Goal: Task Accomplishment & Management: Manage account settings

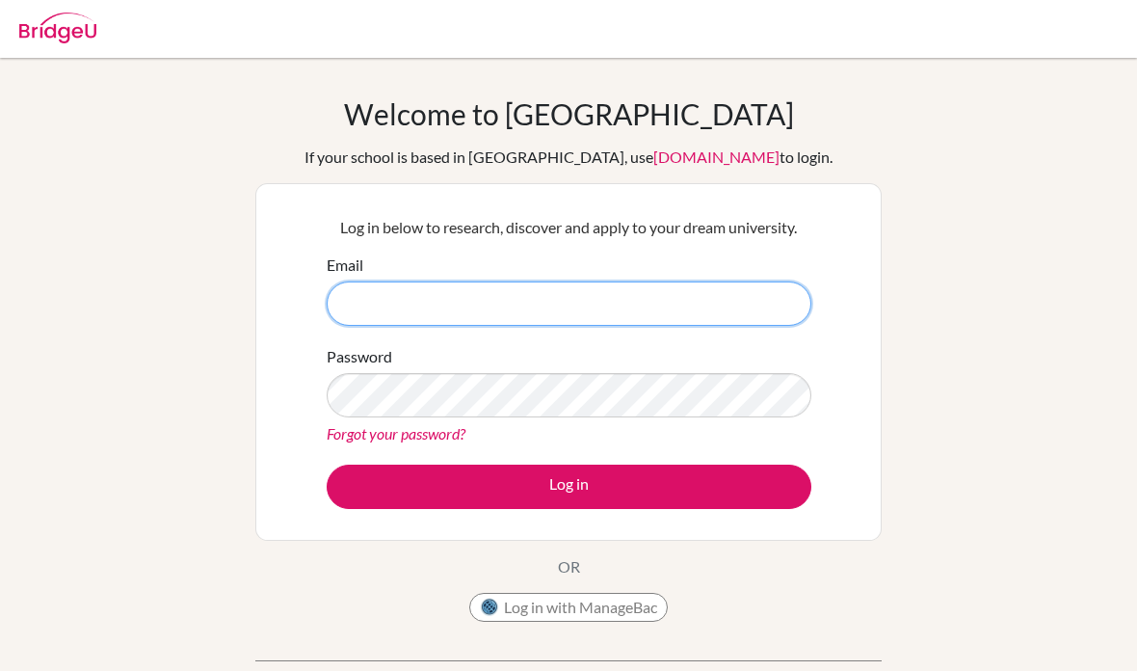
type input "[EMAIL_ADDRESS][DOMAIN_NAME]"
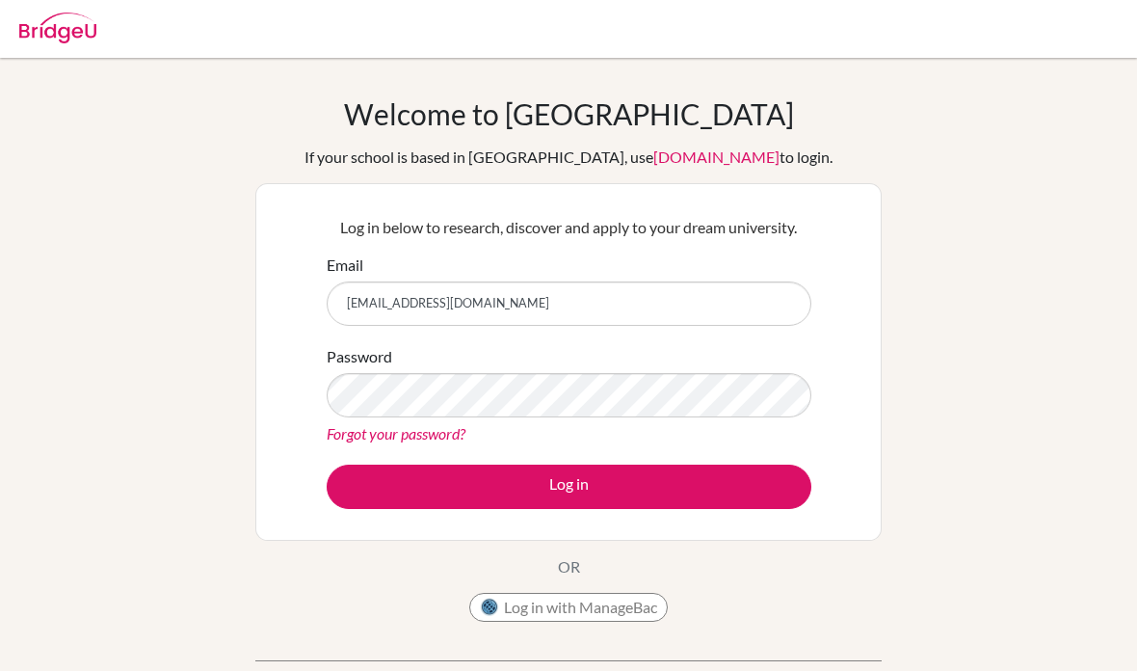
click at [764, 491] on button "Log in" at bounding box center [569, 486] width 485 height 44
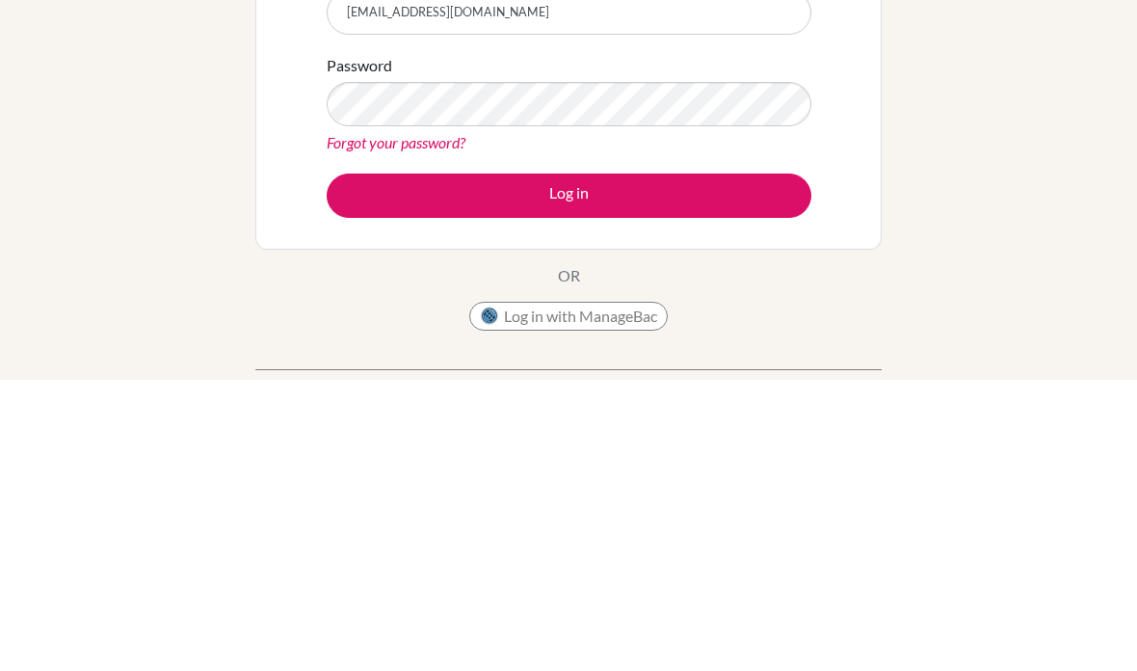
scroll to position [291, 0]
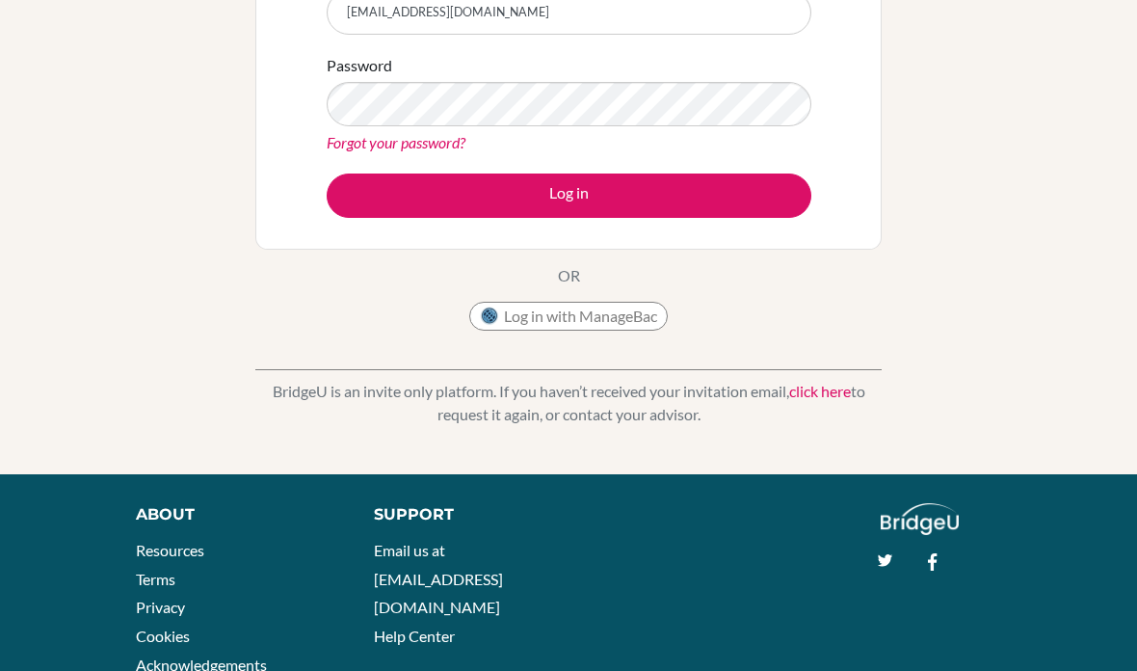
click at [740, 188] on button "Log in" at bounding box center [569, 195] width 485 height 44
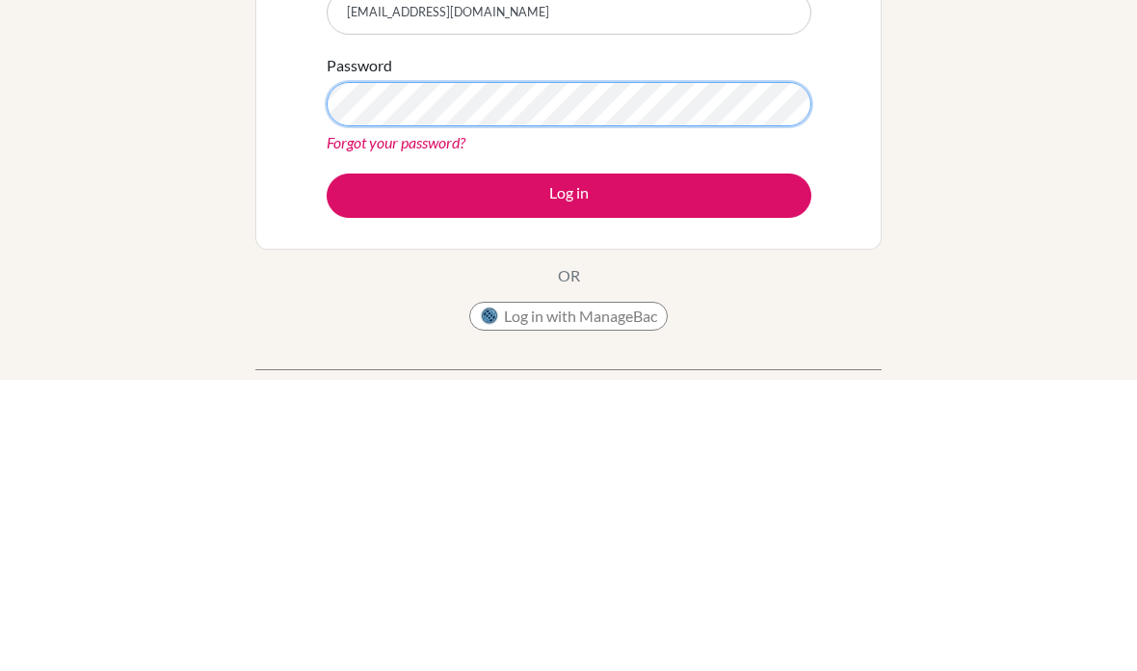
click at [568, 464] on button "Log in" at bounding box center [569, 486] width 485 height 44
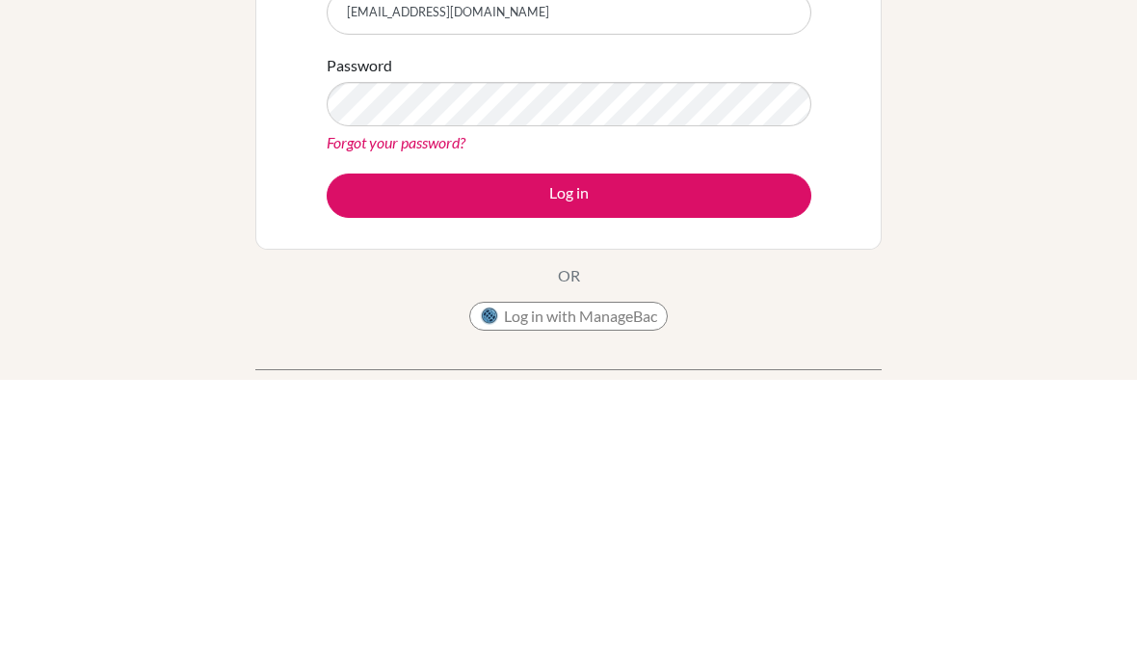
scroll to position [291, 0]
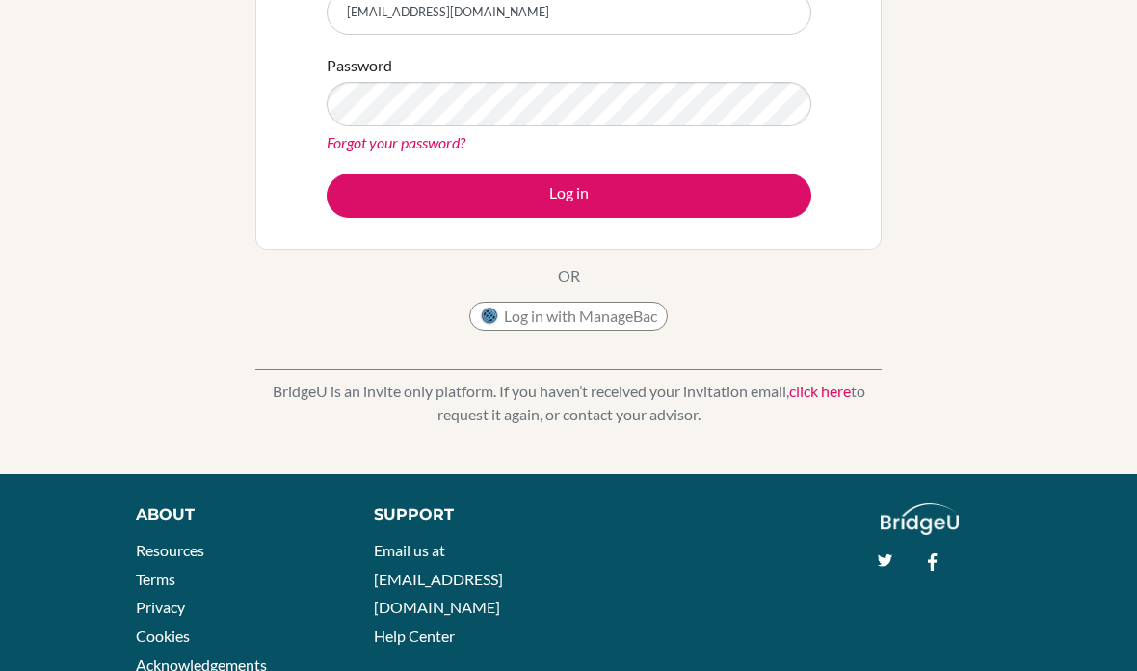
click at [724, 181] on button "Log in" at bounding box center [569, 195] width 485 height 44
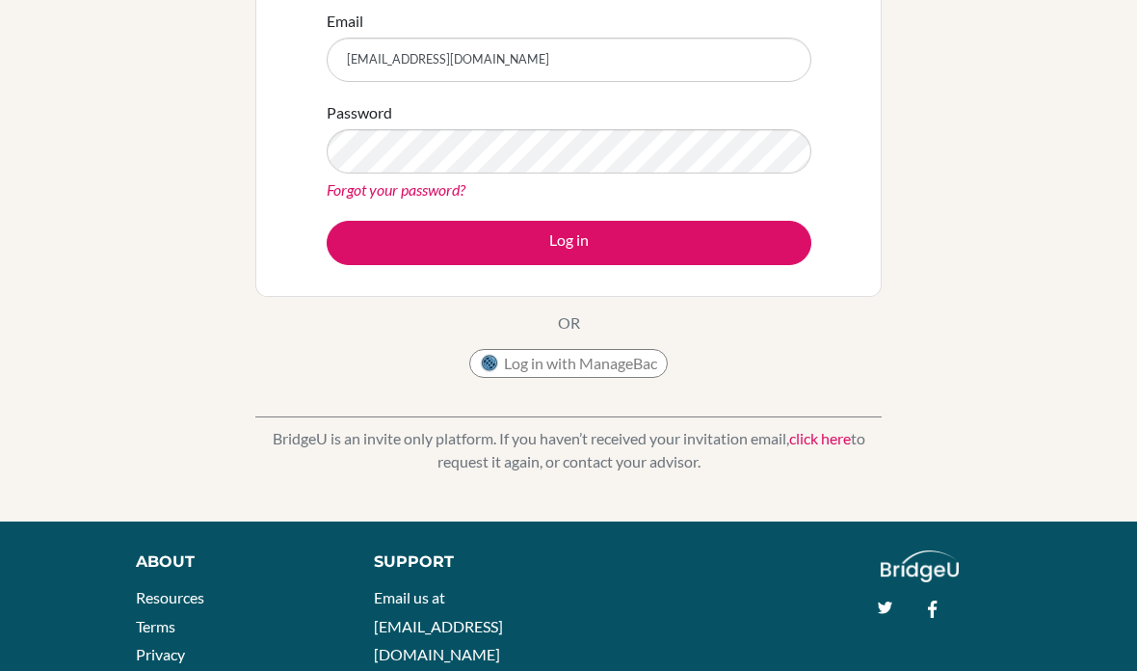
scroll to position [230, 0]
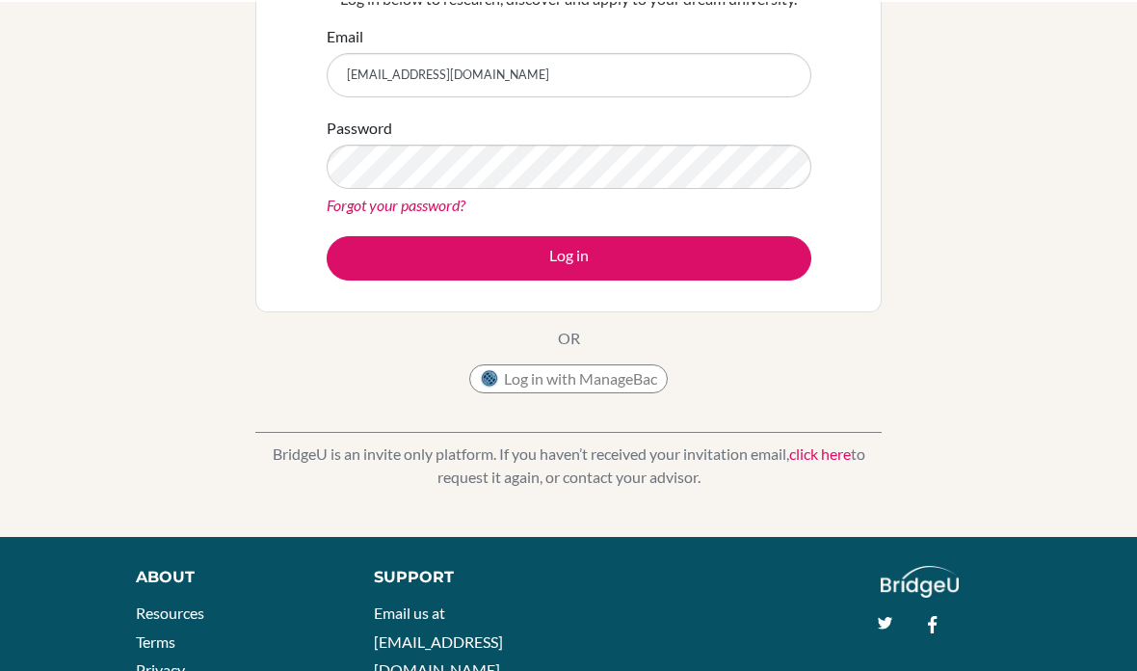
click at [380, 256] on button "Log in" at bounding box center [569, 256] width 485 height 44
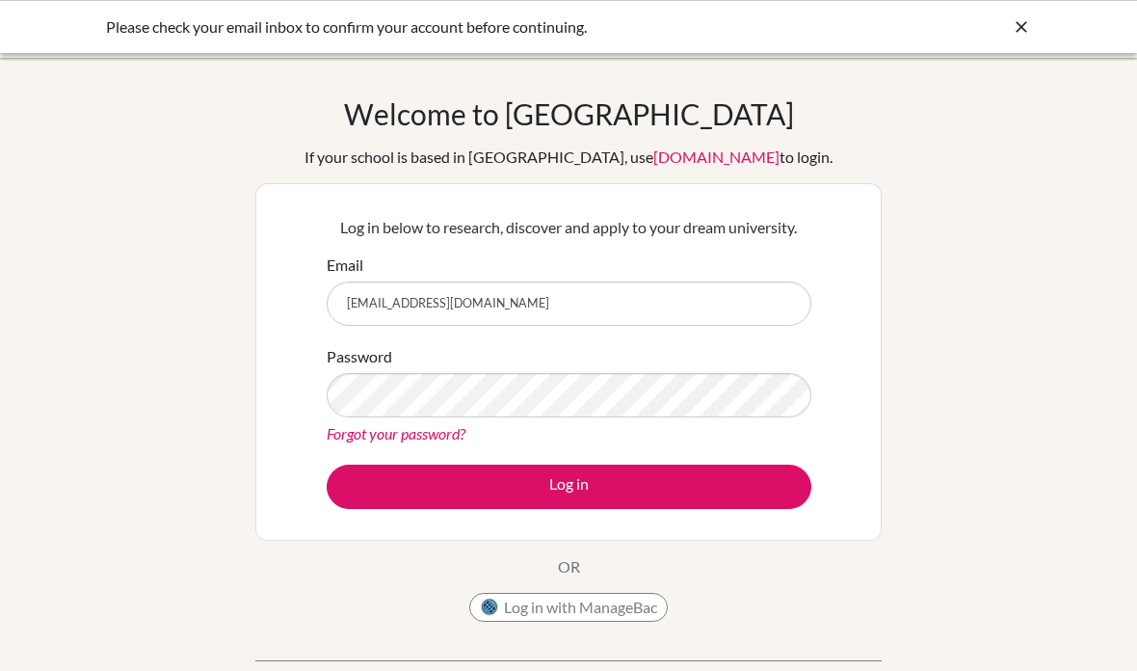
click at [367, 365] on label "Password" at bounding box center [360, 356] width 66 height 23
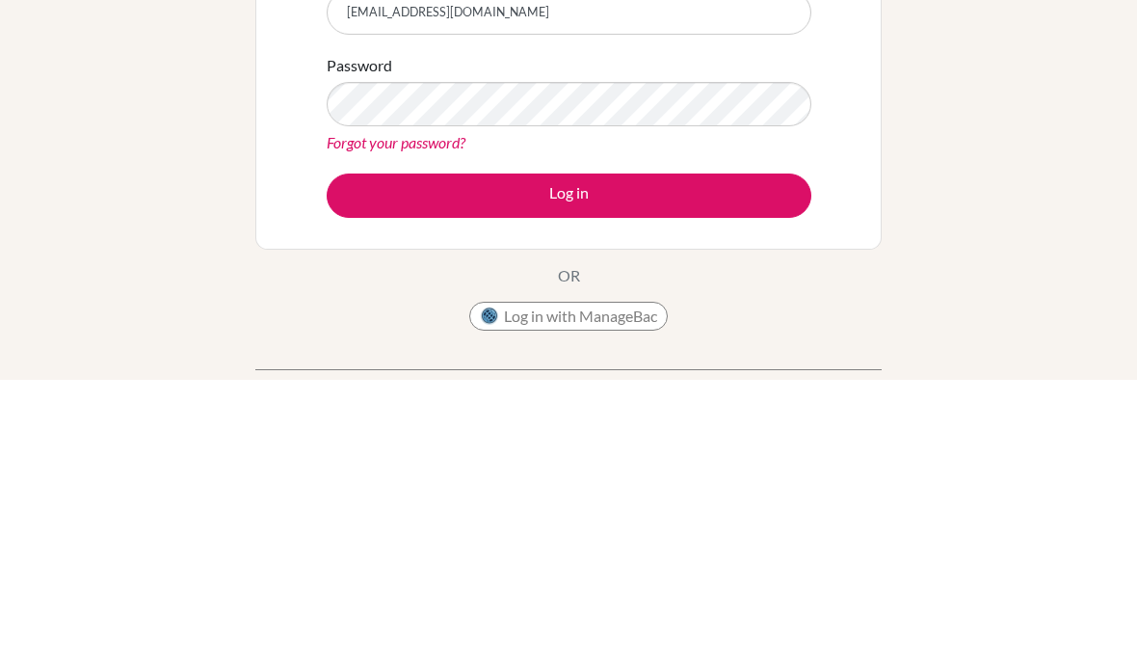
scroll to position [291, 0]
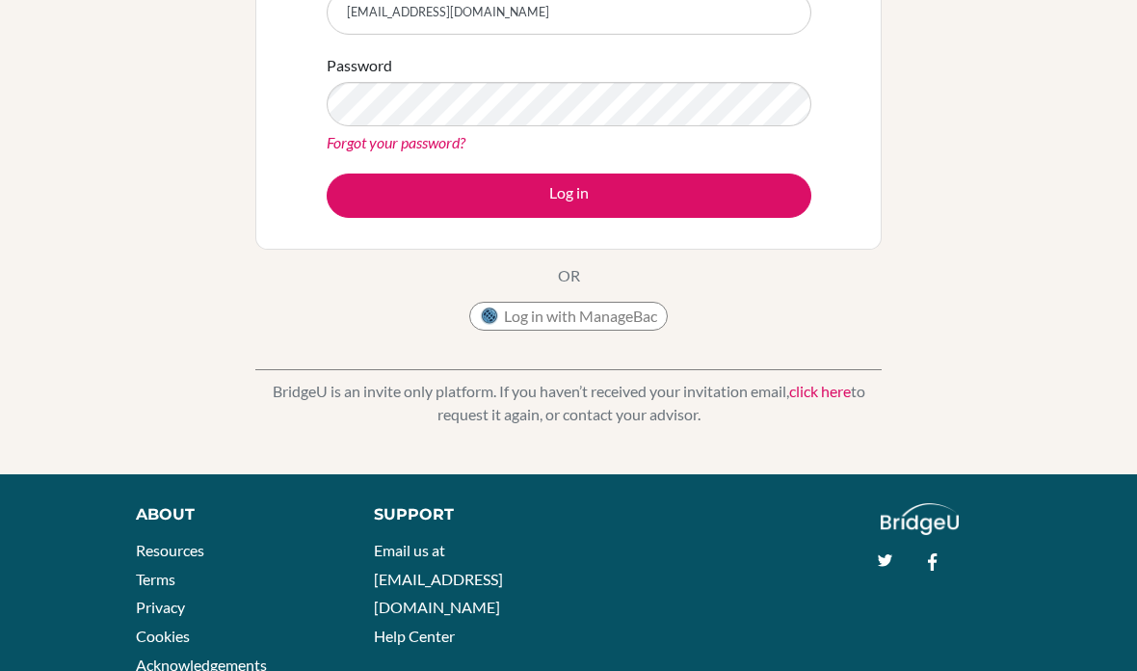
click at [727, 197] on button "Log in" at bounding box center [569, 195] width 485 height 44
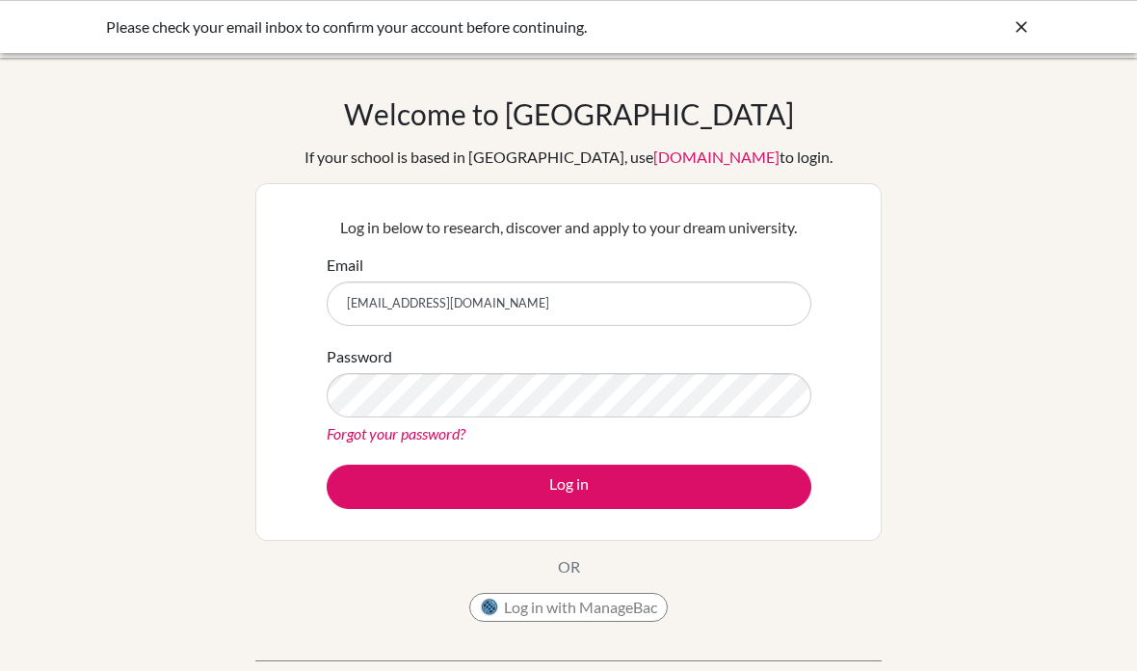
click at [493, 355] on div "Password Forgot your password?" at bounding box center [569, 395] width 485 height 100
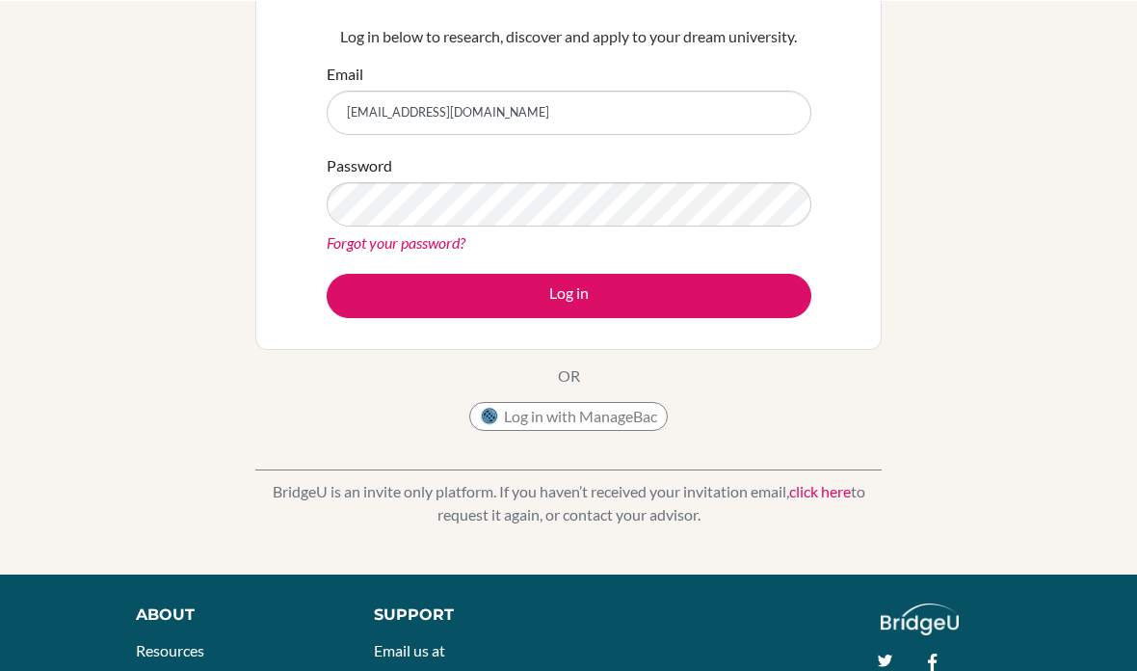
scroll to position [191, 0]
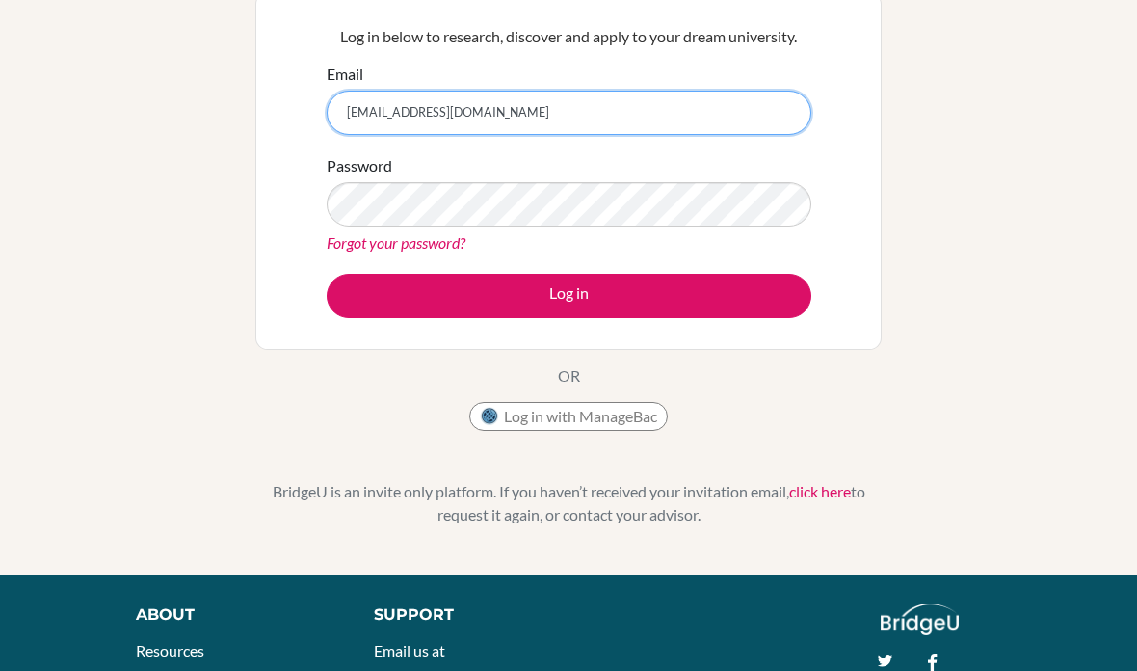
click at [535, 113] on input "[EMAIL_ADDRESS][DOMAIN_NAME]" at bounding box center [569, 113] width 485 height 44
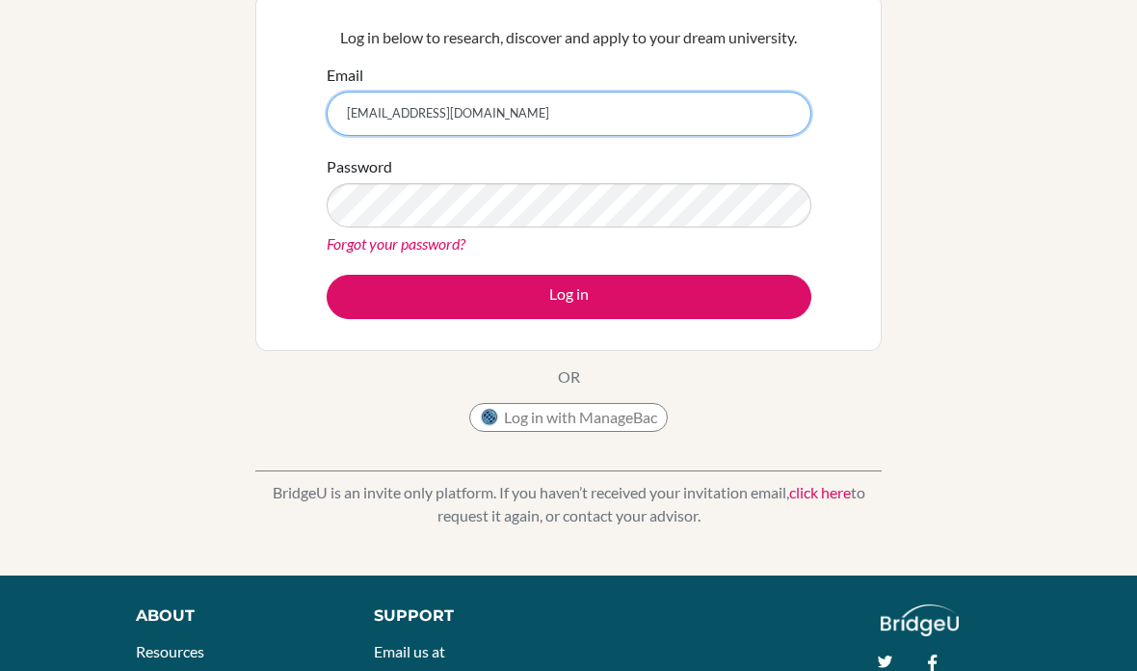
click at [546, 98] on input "[EMAIL_ADDRESS][DOMAIN_NAME]" at bounding box center [569, 114] width 485 height 44
click at [542, 116] on input "[EMAIL_ADDRESS][DOMAIN_NAME]" at bounding box center [569, 114] width 485 height 44
type input "pu"
type input "tong04305@rais.ac.th"
click at [568, 295] on button "Log in" at bounding box center [569, 297] width 485 height 44
